Goal: Task Accomplishment & Management: Use online tool/utility

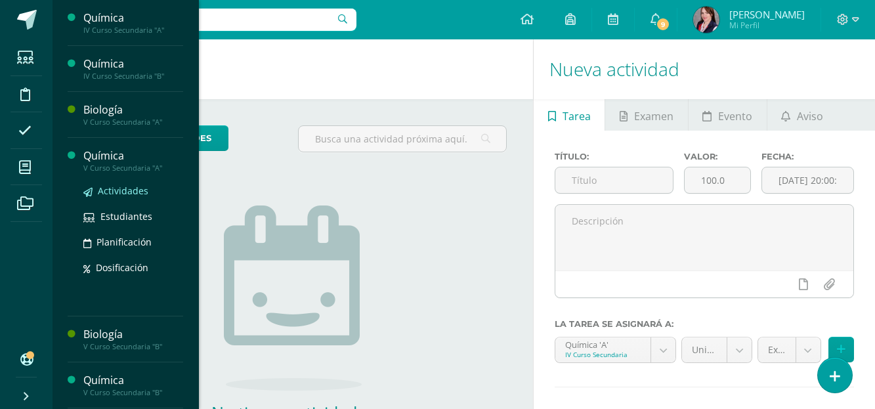
click at [131, 191] on span "Actividades" at bounding box center [123, 190] width 51 height 12
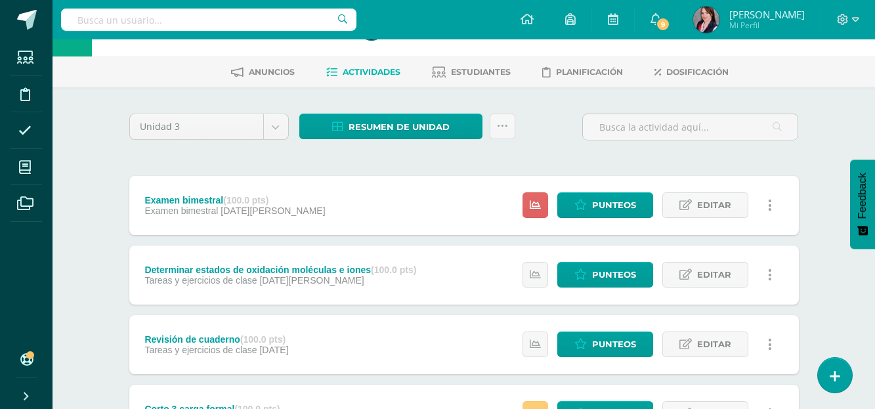
scroll to position [66, 0]
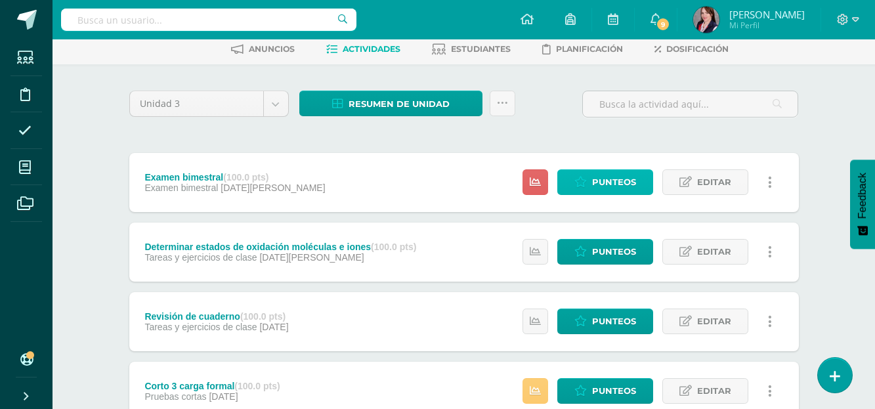
click at [613, 184] on span "Punteos" at bounding box center [614, 182] width 44 height 24
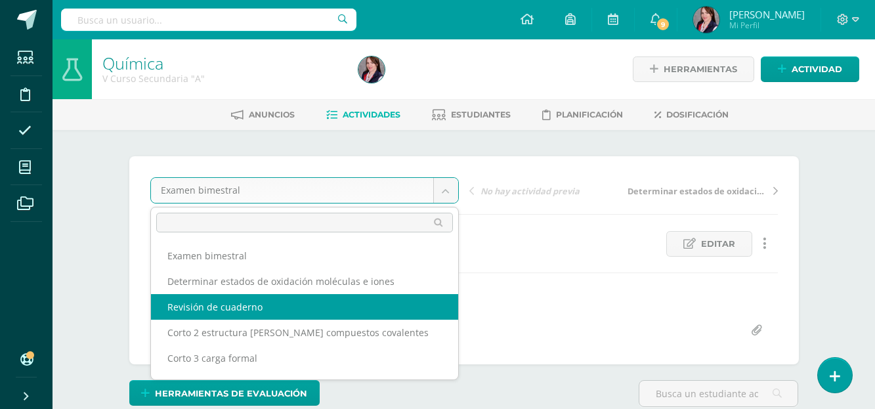
select select "/dashboard/teacher/grade-activity/229820/"
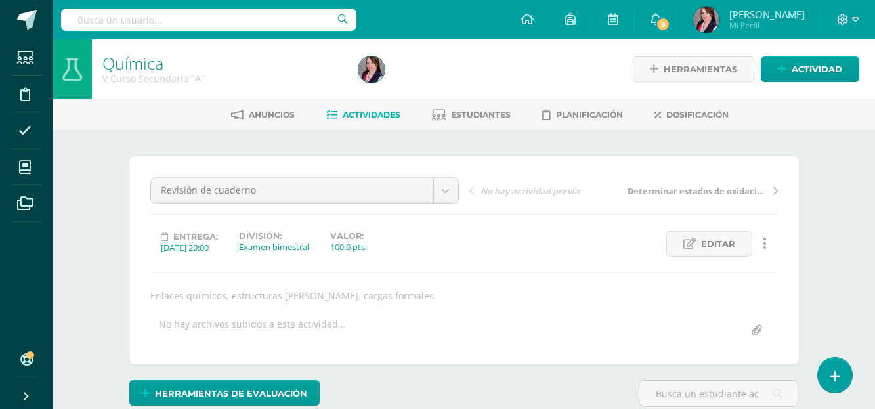
click at [338, 302] on div "Revisión de cuaderno Examen bimestral Determinar estados de oxidación moléculas…" at bounding box center [463, 260] width 627 height 166
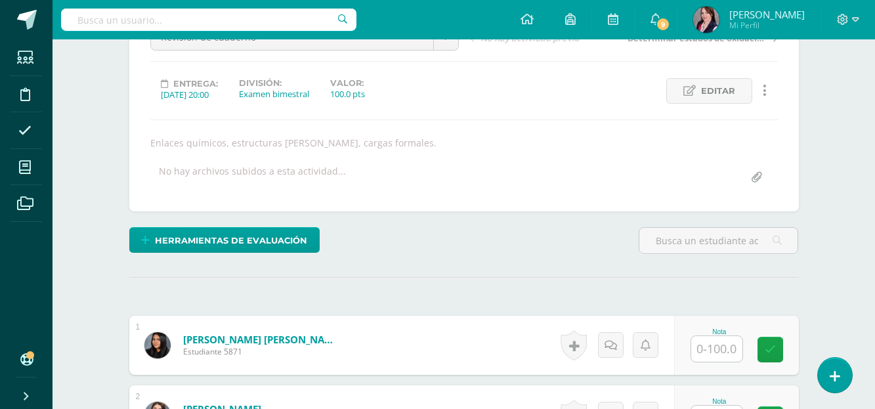
scroll to position [197, 0]
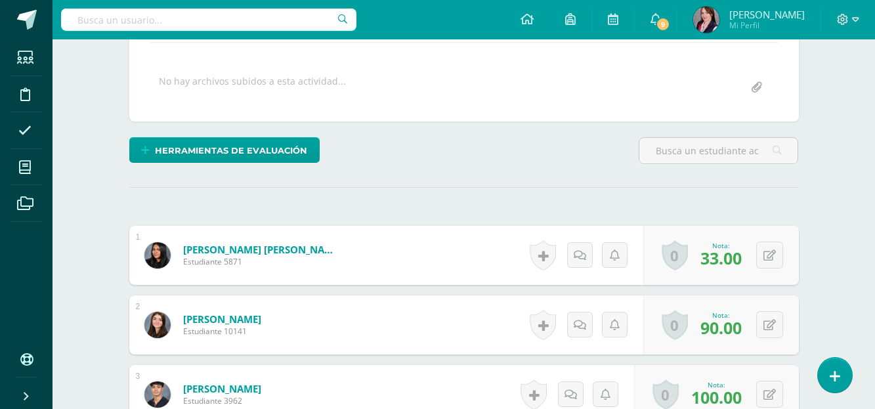
scroll to position [254, 0]
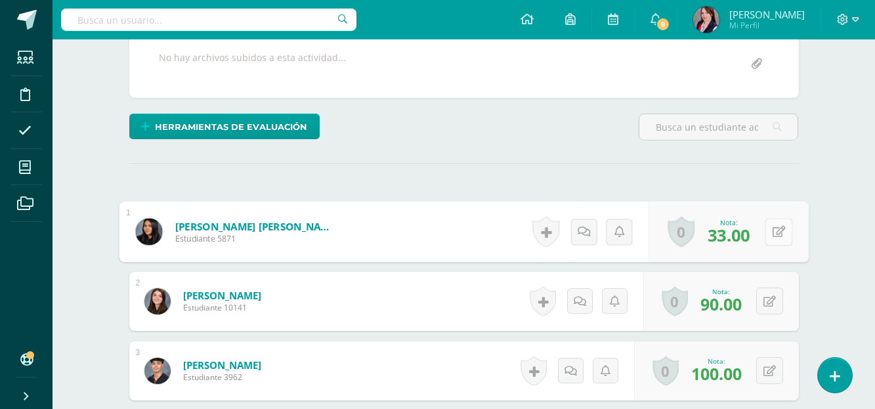
click at [771, 230] on button at bounding box center [779, 232] width 28 height 28
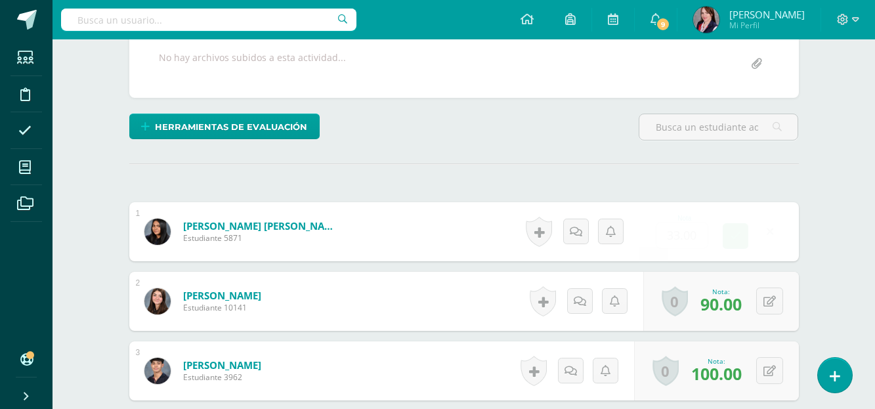
scroll to position [255, 0]
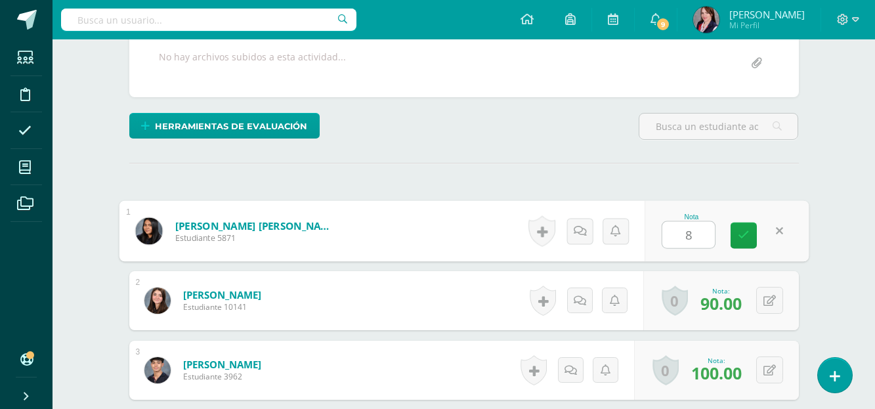
type input "88"
click at [739, 232] on icon at bounding box center [744, 234] width 12 height 11
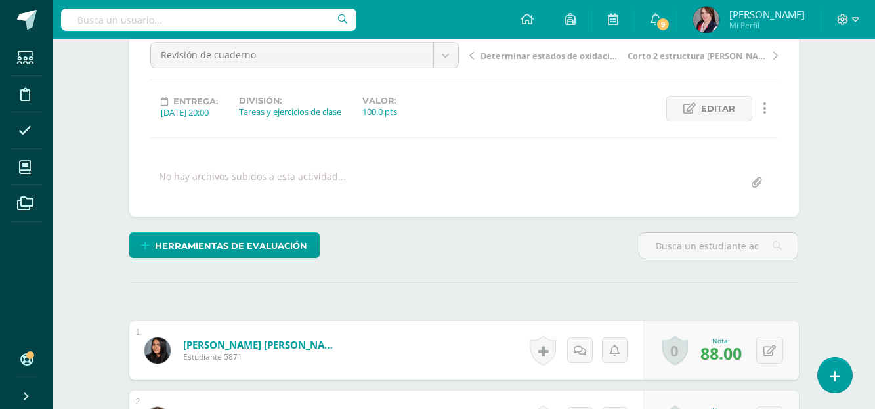
scroll to position [0, 0]
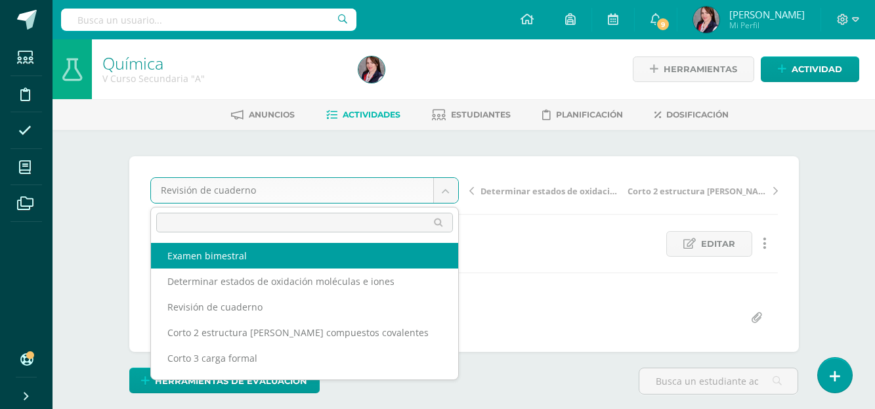
select select "/dashboard/teacher/grade-activity/230699/"
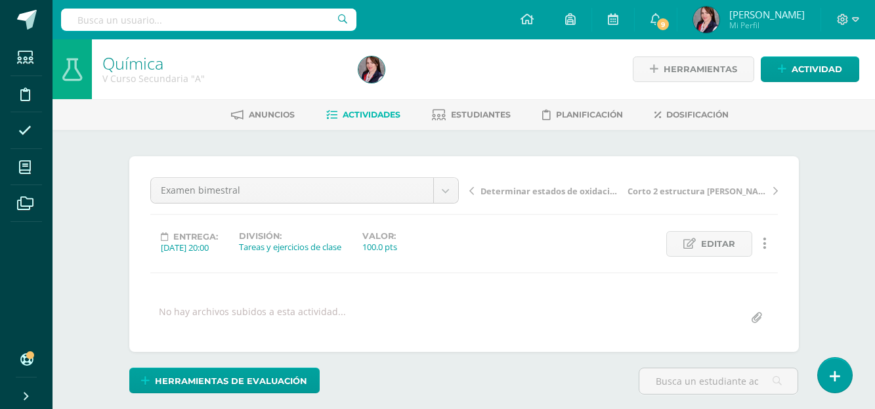
click at [314, 262] on div "Examen bimestral Examen bimestral Determinar estados de oxidación moléculas e i…" at bounding box center [463, 254] width 627 height 154
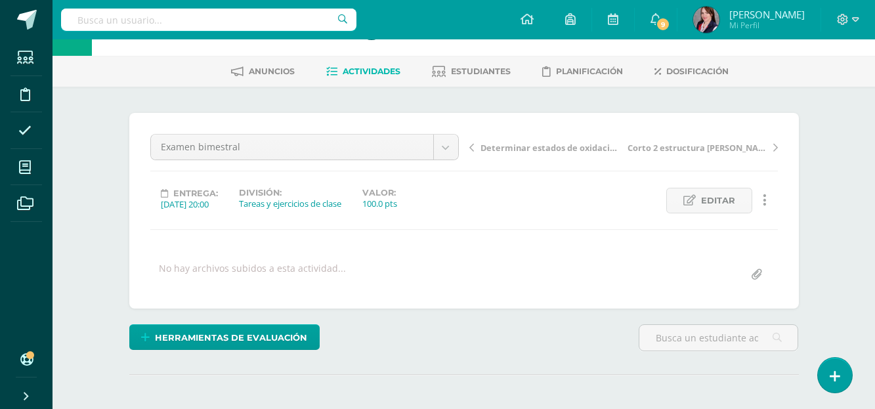
scroll to position [66, 0]
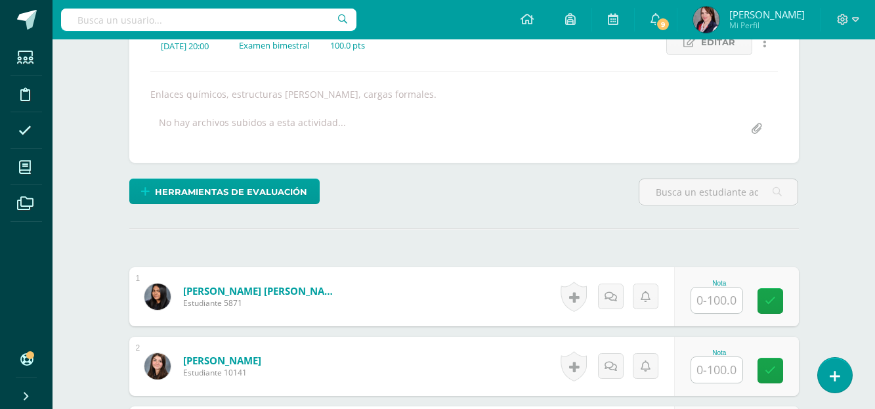
scroll to position [267, 0]
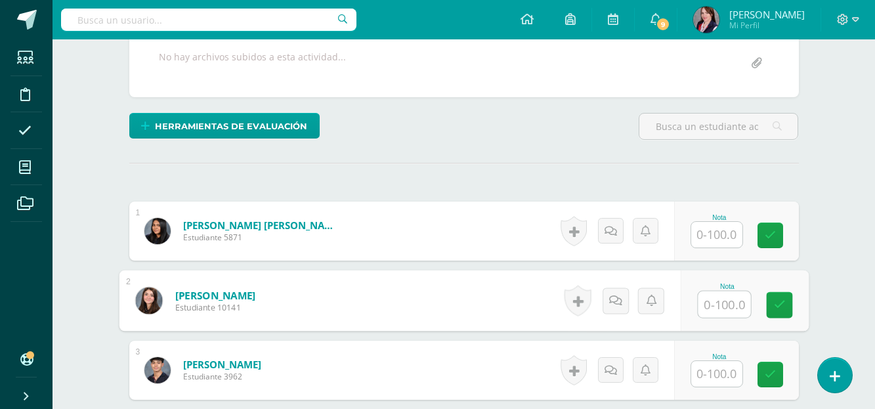
click at [720, 301] on input "text" at bounding box center [724, 304] width 52 height 26
type input "68"
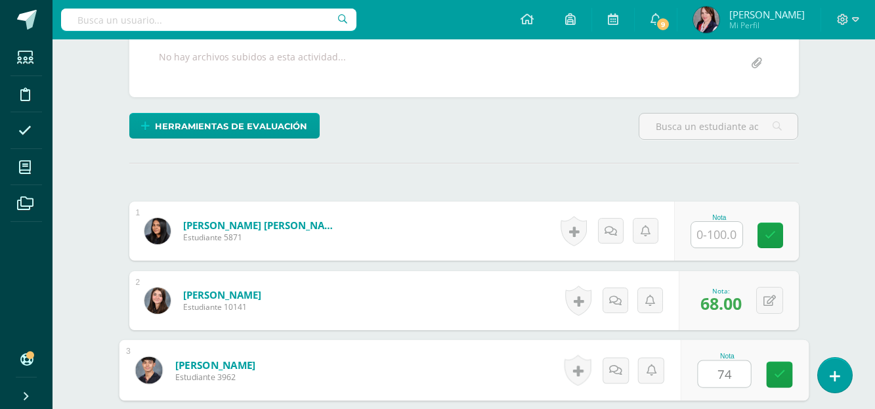
type input "74"
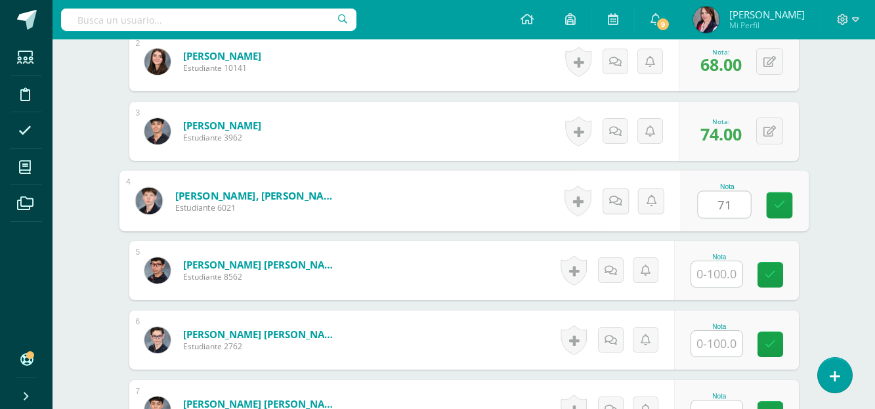
type input "71"
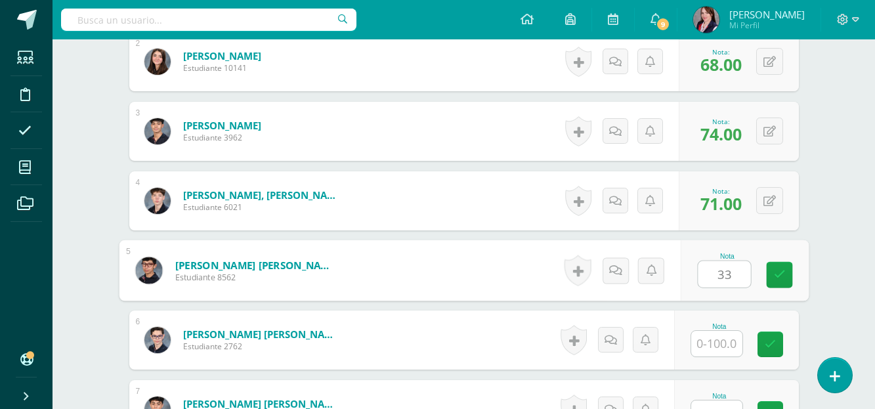
type input "33"
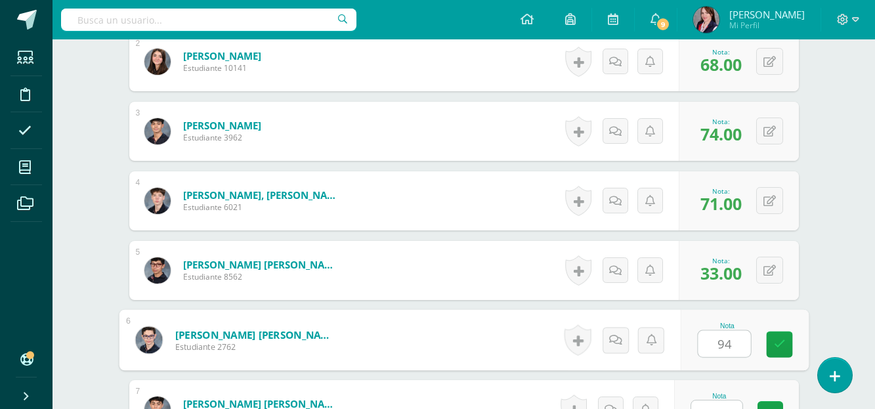
type input "94"
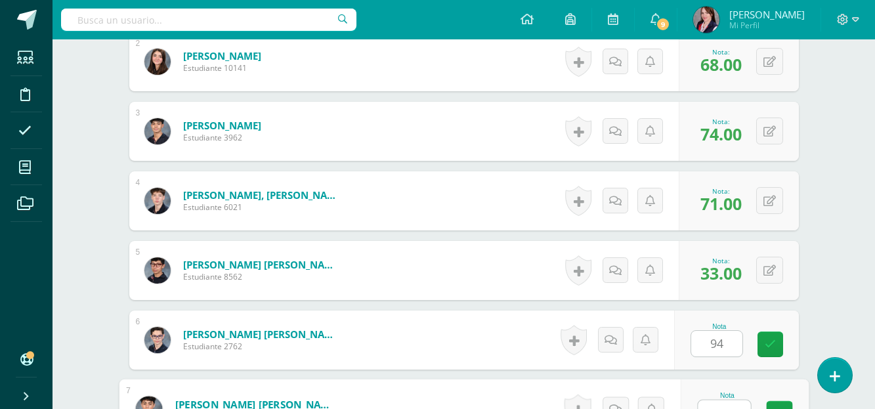
scroll to position [523, 0]
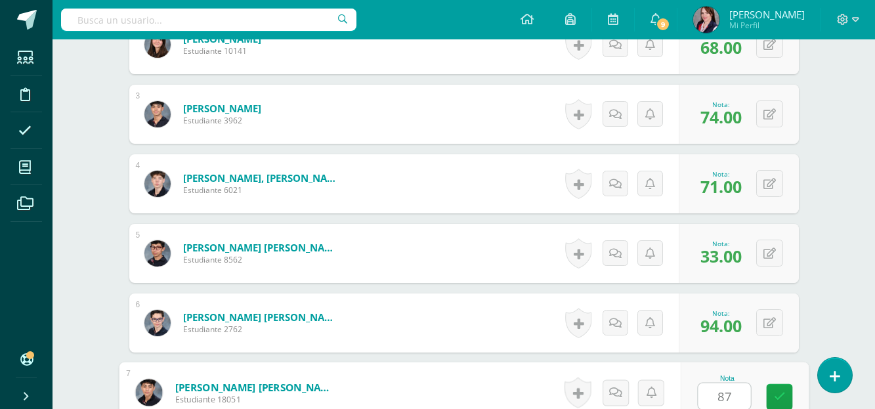
type input "87"
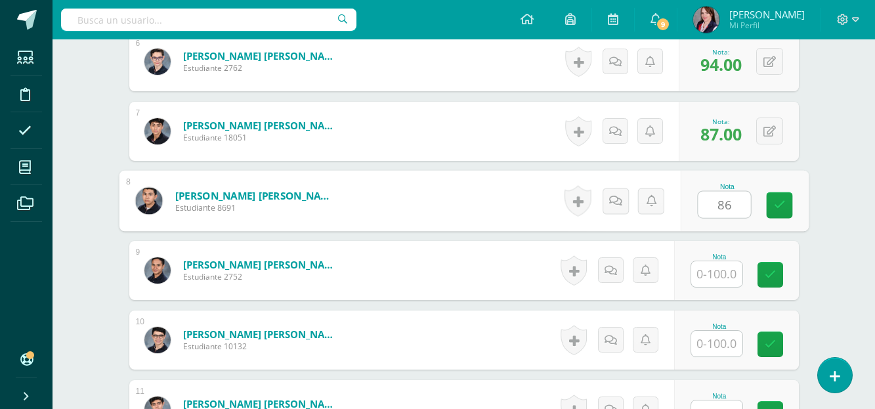
type input "86"
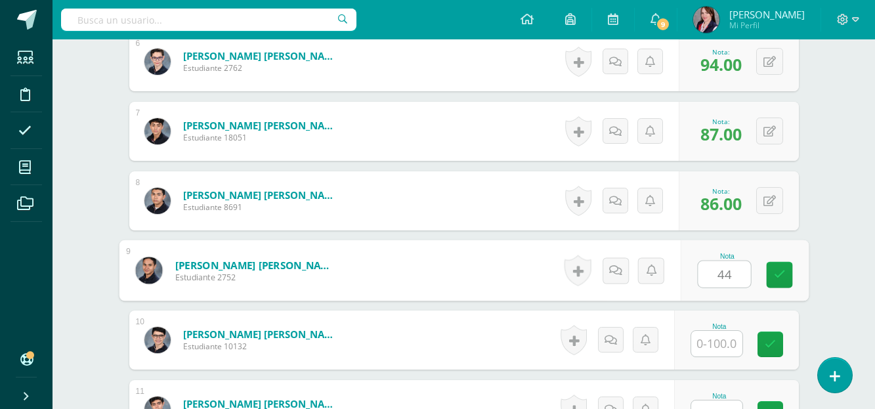
type input "44"
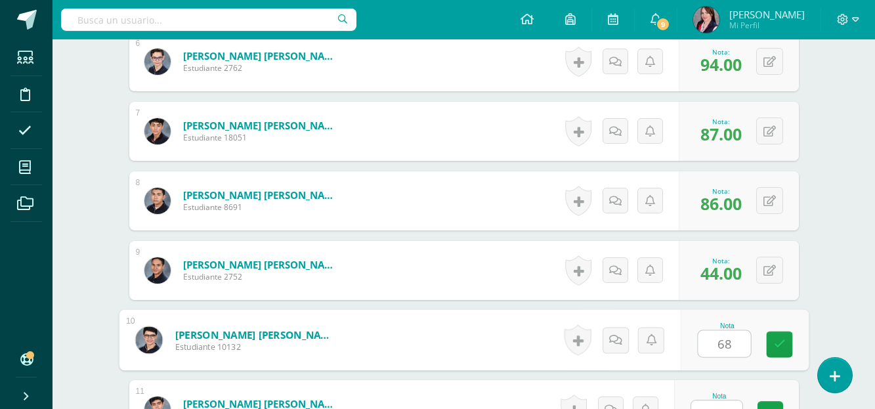
type input "68"
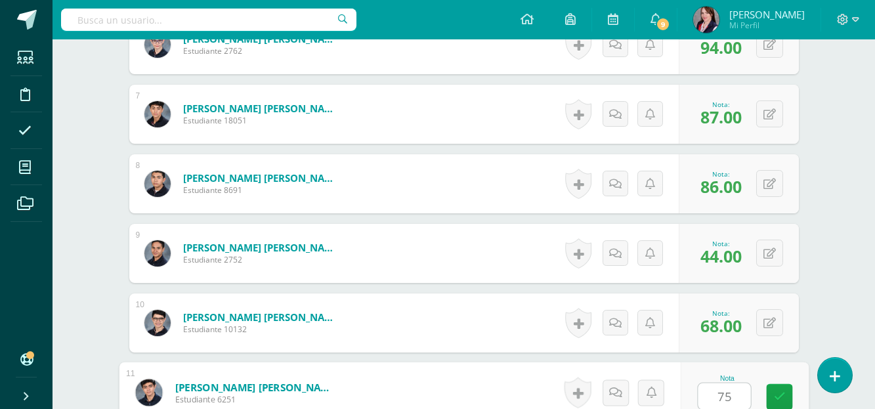
type input "75"
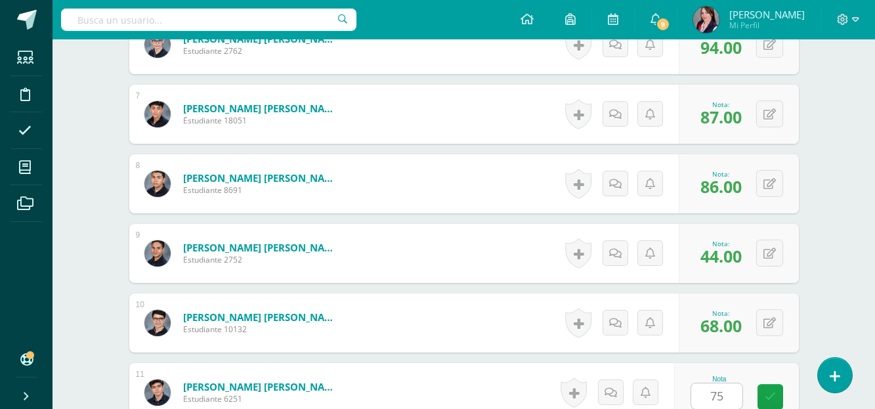
scroll to position [1062, 0]
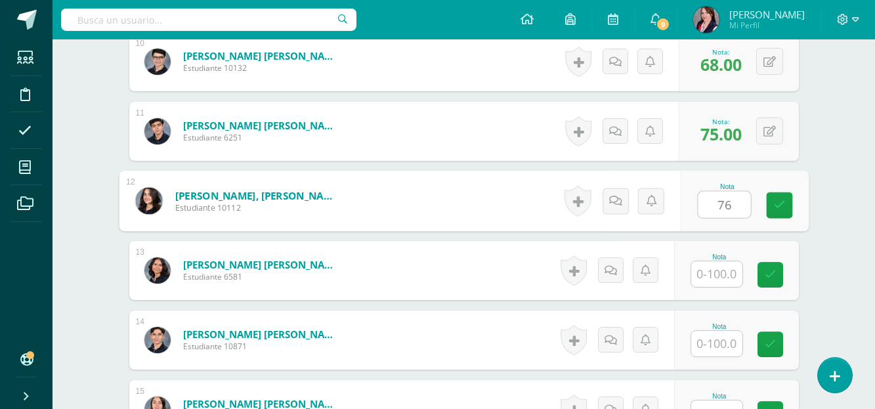
type input "76"
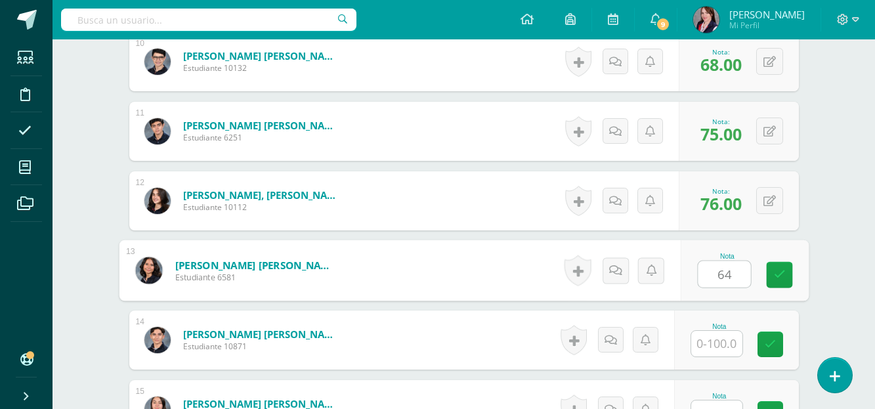
type input "64"
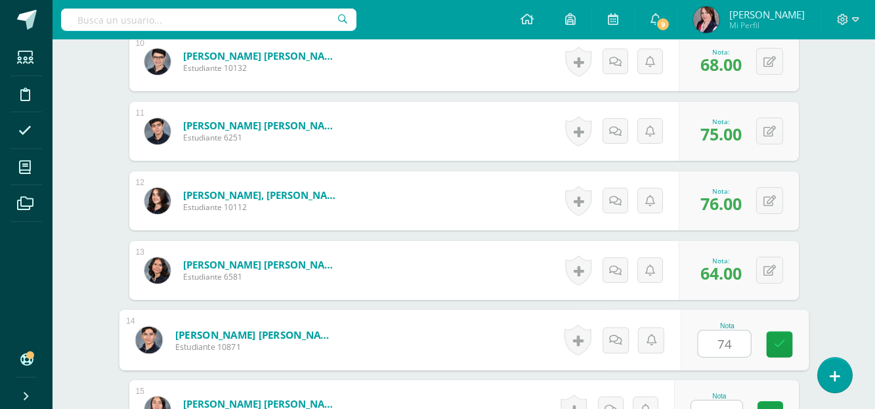
type input "74"
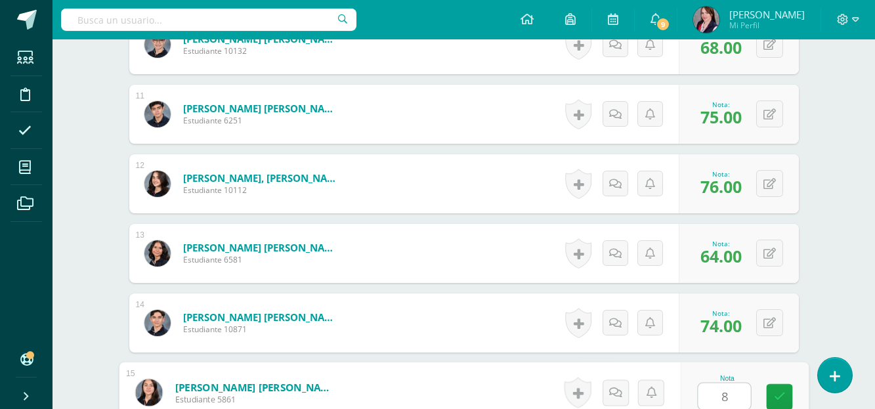
type input "85"
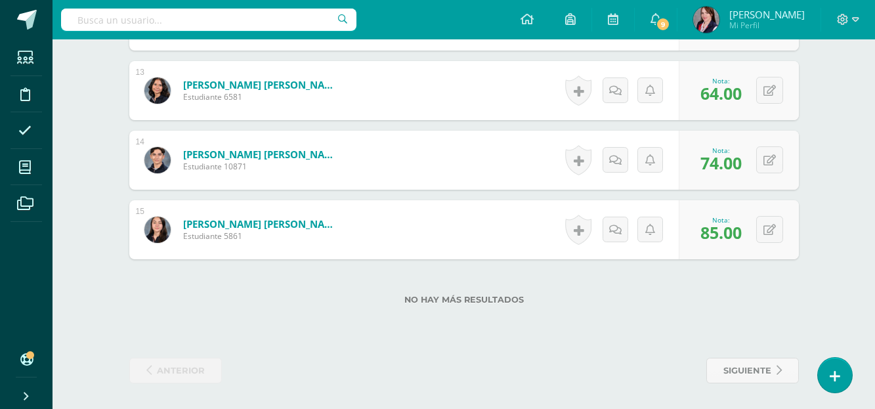
scroll to position [1243, 0]
